Goal: Use online tool/utility: Utilize a website feature to perform a specific function

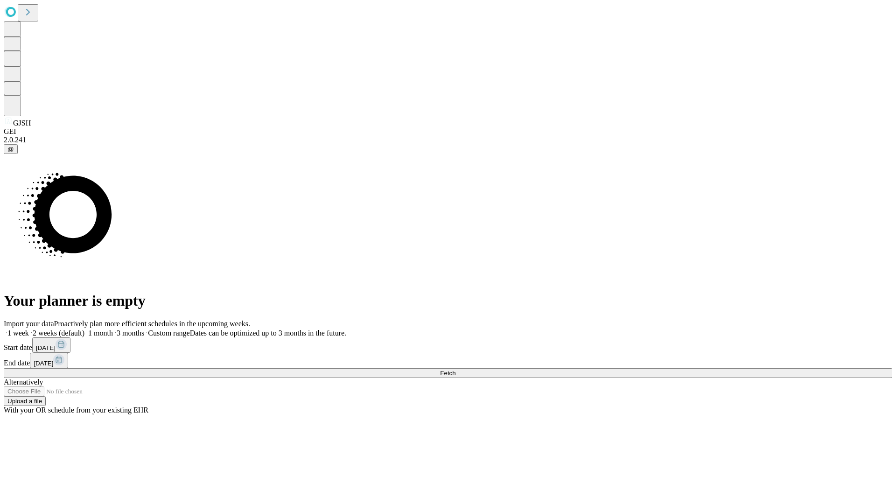
click at [456, 370] on span "Fetch" at bounding box center [447, 373] width 15 height 7
